Goal: Find specific page/section: Find specific page/section

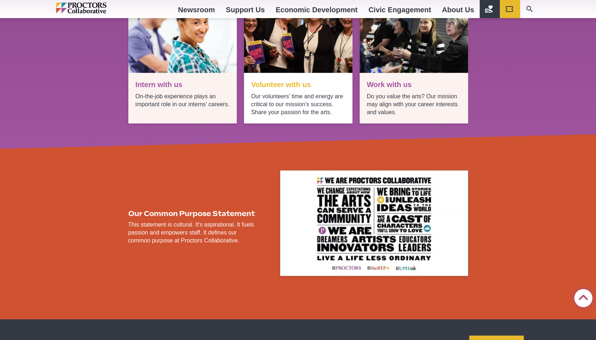
scroll to position [1049, 0]
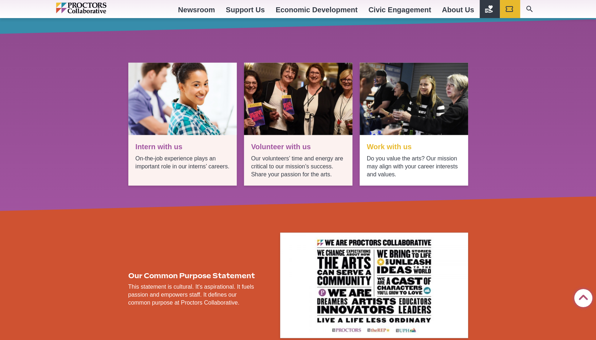
click at [399, 150] on link "See opportunities" at bounding box center [414, 124] width 109 height 123
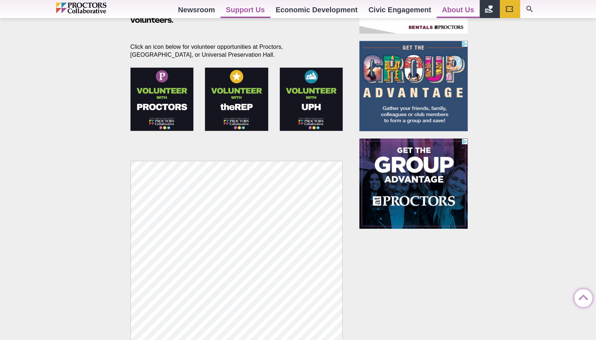
scroll to position [326, 0]
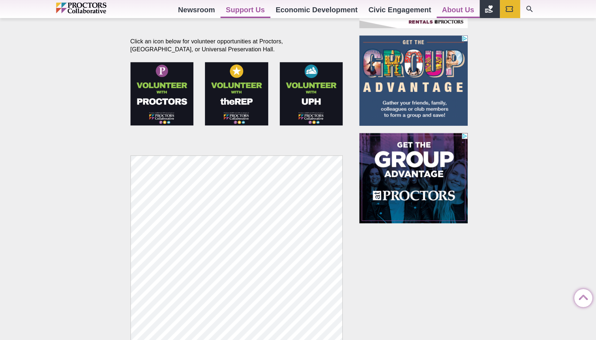
click at [151, 103] on img at bounding box center [162, 93] width 63 height 63
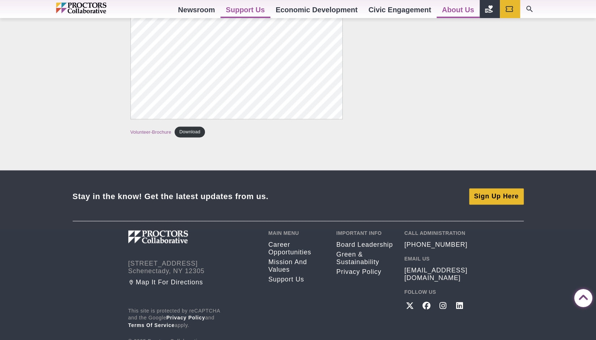
scroll to position [434, 0]
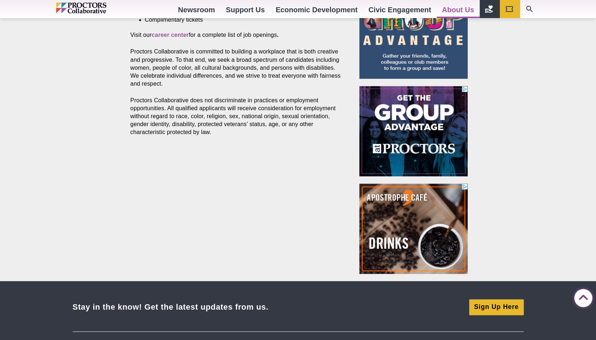
scroll to position [362, 0]
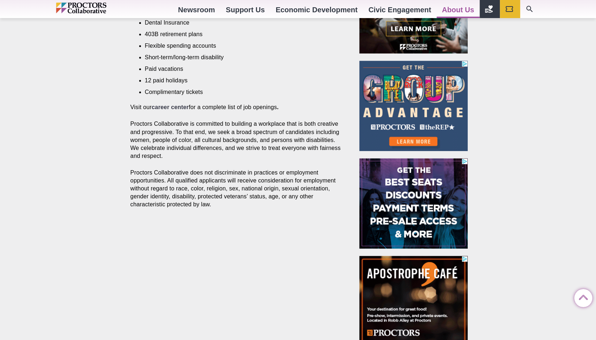
click at [177, 104] on strong "career center" at bounding box center [170, 107] width 37 height 6
